Goal: Information Seeking & Learning: Learn about a topic

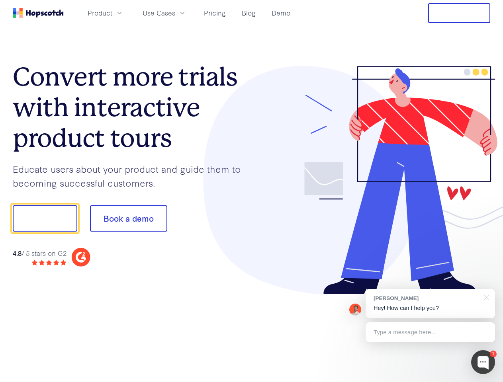
click at [252, 191] on div at bounding box center [371, 180] width 239 height 229
click at [112, 13] on span "Product" at bounding box center [100, 13] width 25 height 10
click at [175, 13] on span "Use Cases" at bounding box center [159, 13] width 33 height 10
click at [459, 13] on button "Free Trial" at bounding box center [459, 13] width 62 height 20
click at [45, 219] on button "Show me!" at bounding box center [45, 219] width 65 height 26
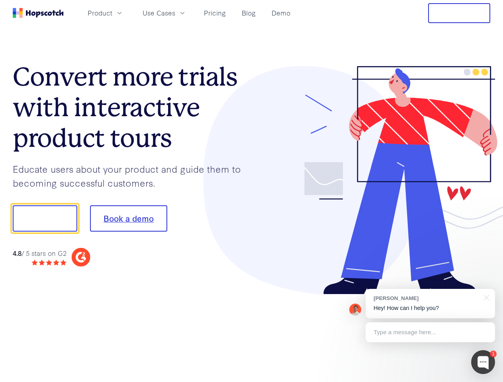
click at [128, 219] on button "Book a demo" at bounding box center [128, 219] width 77 height 26
click at [483, 363] on div at bounding box center [483, 363] width 24 height 24
click at [430, 304] on div "[PERSON_NAME] Hey! How can I help you?" at bounding box center [430, 303] width 129 height 29
click at [485, 297] on div at bounding box center [420, 218] width 149 height 266
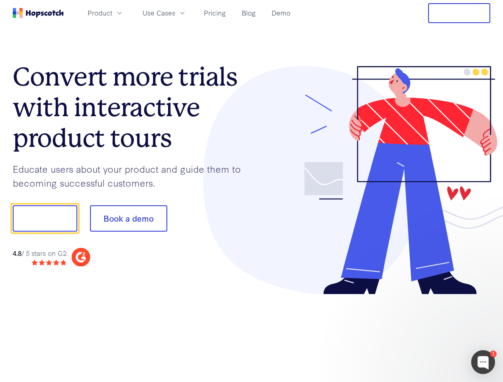
click at [430, 333] on div at bounding box center [420, 271] width 149 height 159
